Goal: Find specific fact: Find specific page/section

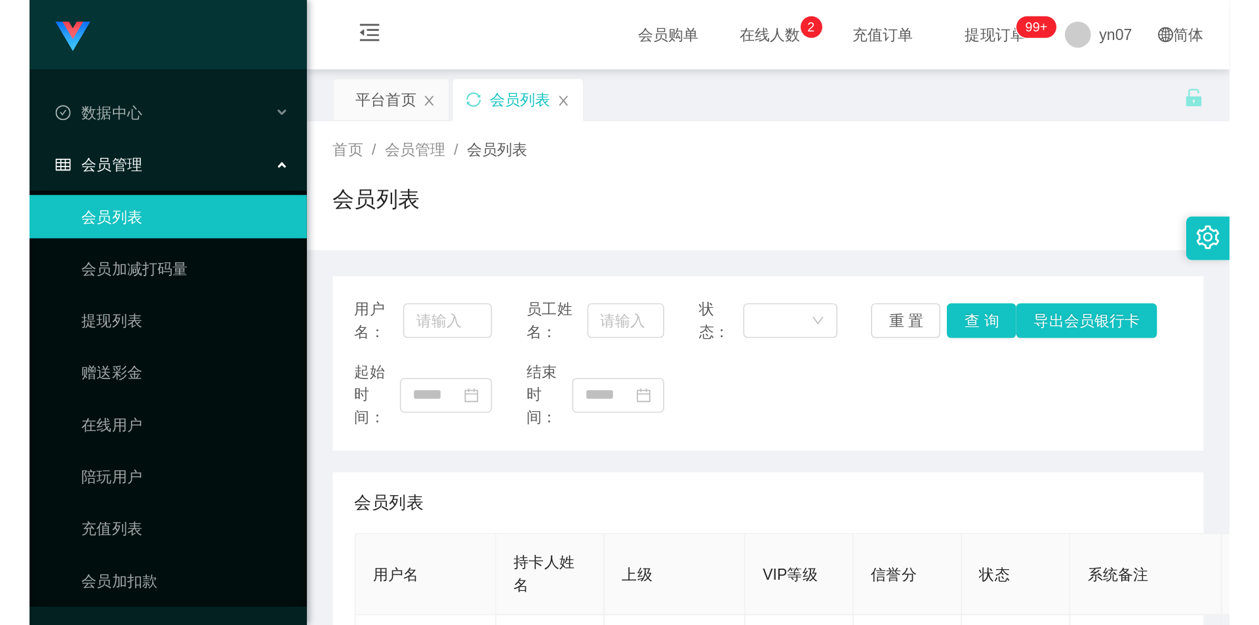
scroll to position [197, 0]
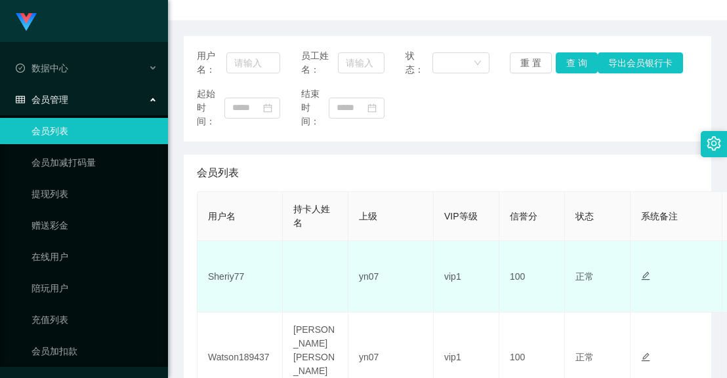
scroll to position [197, 0]
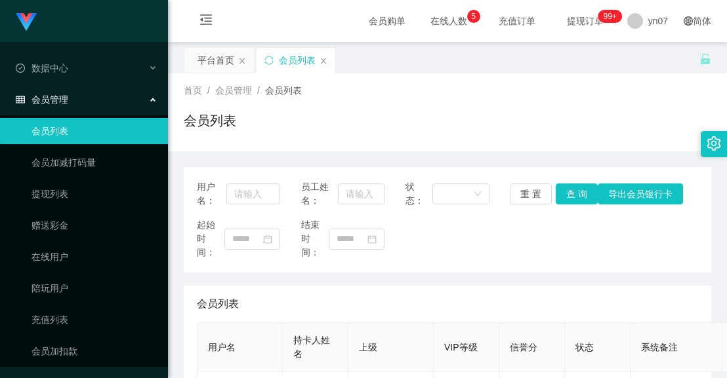
scroll to position [131, 0]
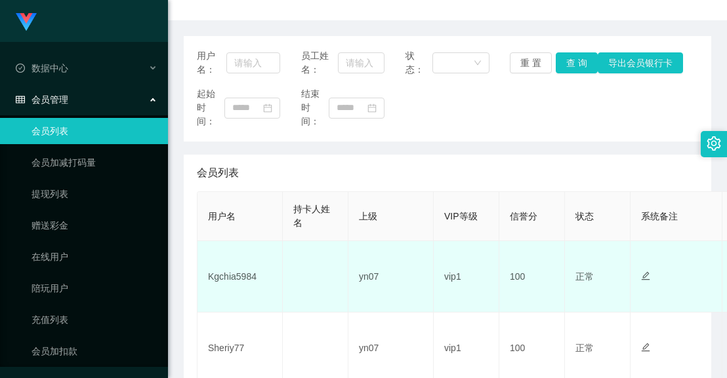
click at [237, 281] on td "Kgchia5984" at bounding box center [239, 276] width 85 height 71
copy td "Kgchia5984"
click at [248, 273] on td "Kgchia5984" at bounding box center [239, 276] width 85 height 71
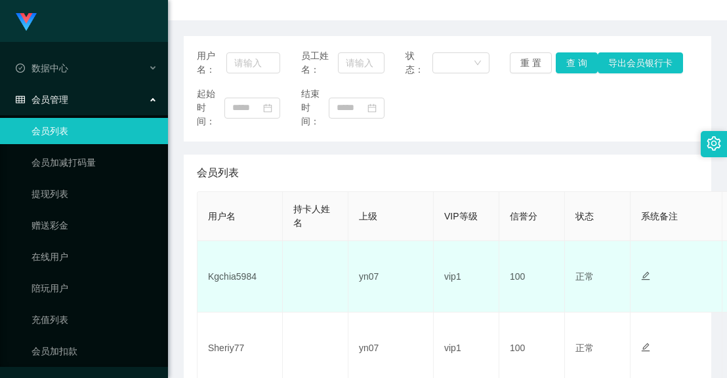
click at [229, 281] on td "Kgchia5984" at bounding box center [239, 276] width 85 height 71
copy td "Kgchia5984"
click at [233, 275] on td "Kgchia5984" at bounding box center [239, 276] width 85 height 71
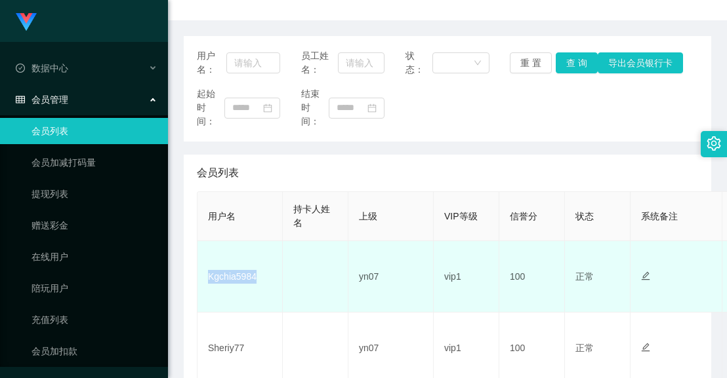
click at [233, 275] on td "Kgchia5984" at bounding box center [239, 276] width 85 height 71
click at [239, 288] on td "Kgchia5984" at bounding box center [239, 276] width 85 height 71
click at [245, 282] on td "Kgchia5984" at bounding box center [239, 276] width 85 height 71
